Goal: Task Accomplishment & Management: Manage account settings

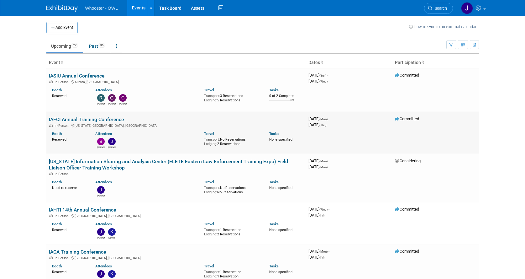
click at [65, 118] on link "IAFCI Annual Training Conference" at bounding box center [86, 119] width 75 height 6
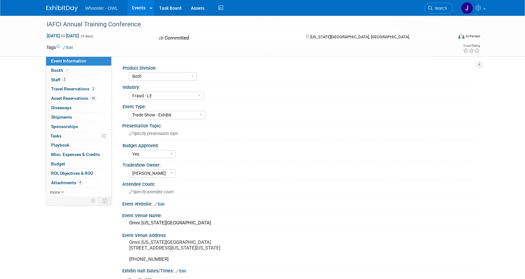
select select "Both"
select select "Fraud - LE"
select select "Trade Show - Exhibit"
select select "Yes"
select select "Kamila Castaneda"
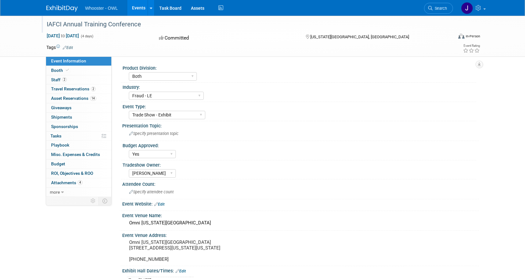
drag, startPoint x: 144, startPoint y: 24, endPoint x: 45, endPoint y: 24, distance: 98.7
click at [45, 24] on div "IAFCI Annual Training Conference" at bounding box center [243, 24] width 399 height 11
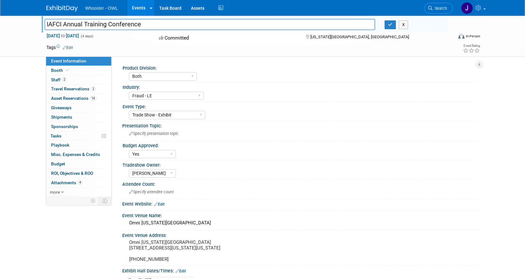
drag, startPoint x: 156, startPoint y: 24, endPoint x: 45, endPoint y: 23, distance: 110.9
click at [45, 23] on input "IAFCI Annual Training Conference" at bounding box center [209, 24] width 331 height 11
